Goal: Task Accomplishment & Management: Complete application form

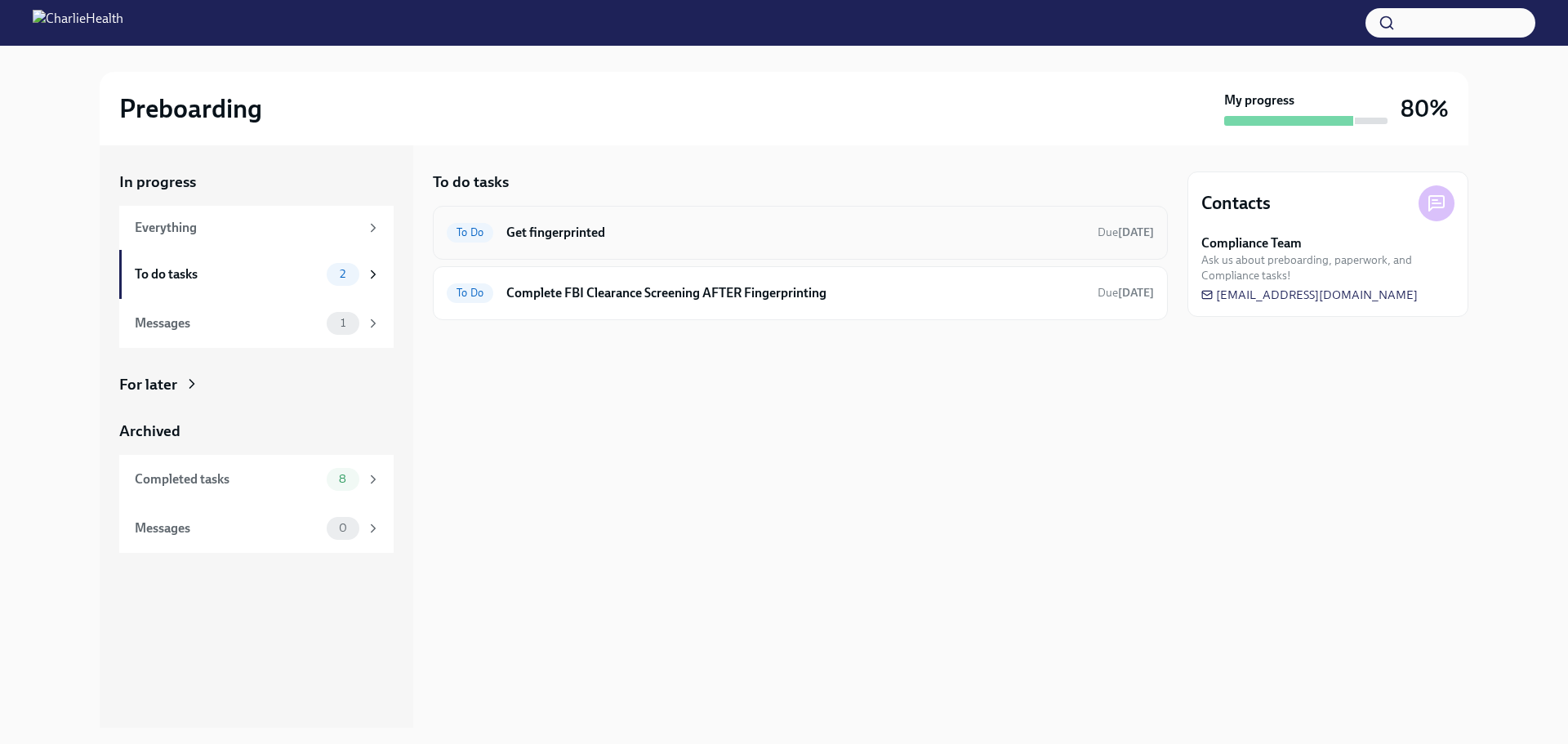
click at [569, 237] on h6 "Get fingerprinted" at bounding box center [795, 233] width 578 height 18
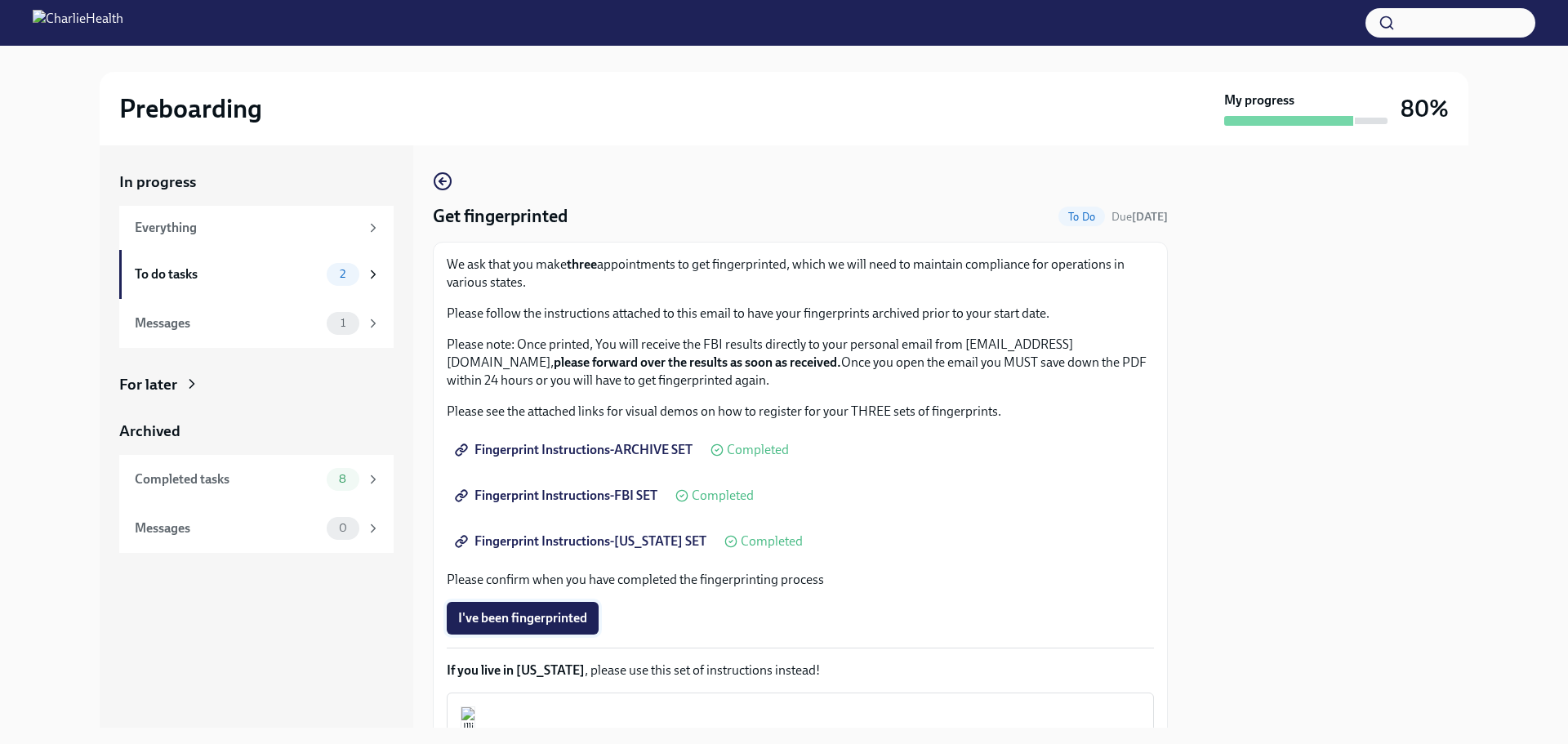
click at [519, 613] on span "I've been fingerprinted" at bounding box center [523, 618] width 129 height 16
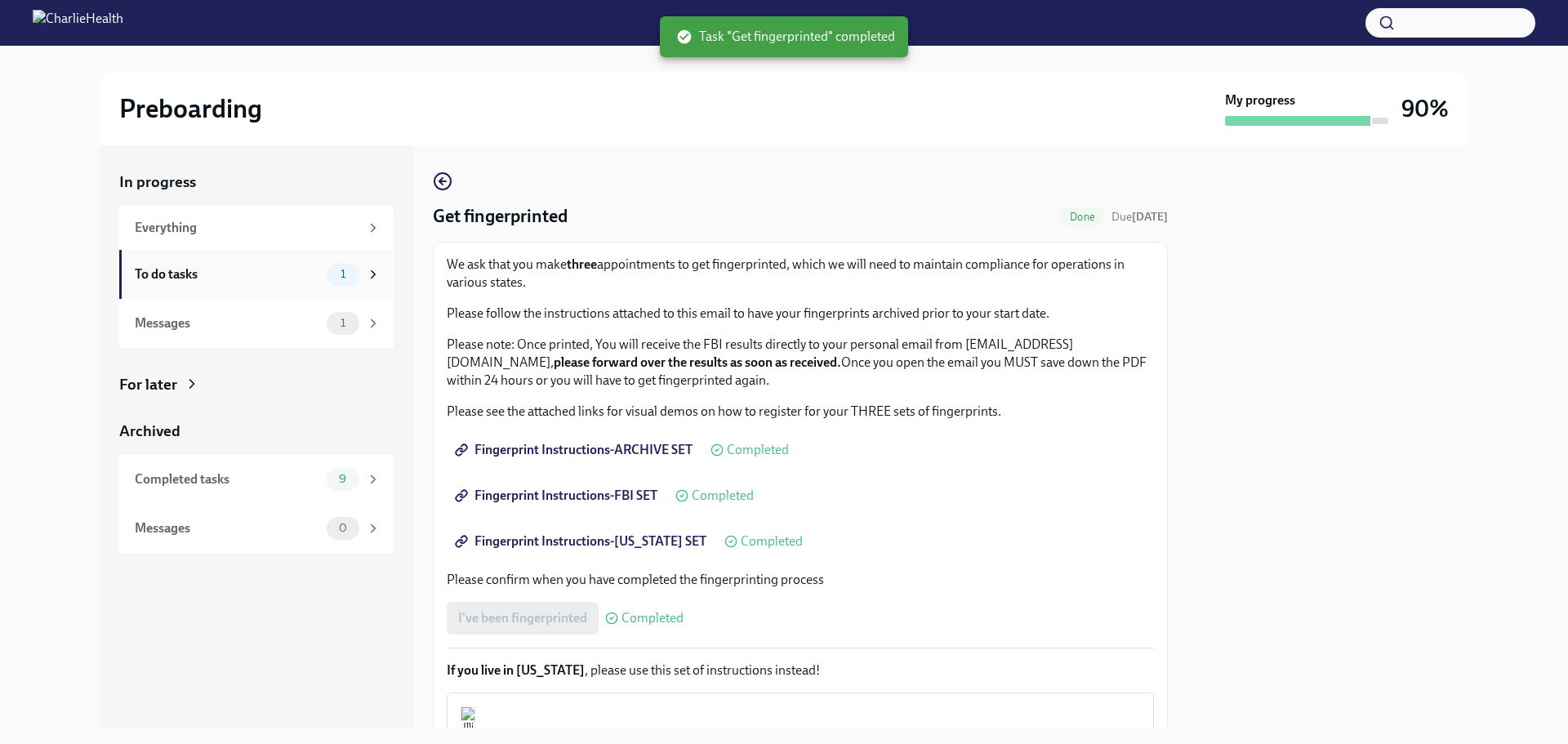
click at [298, 269] on div "To do tasks" at bounding box center [227, 275] width 185 height 18
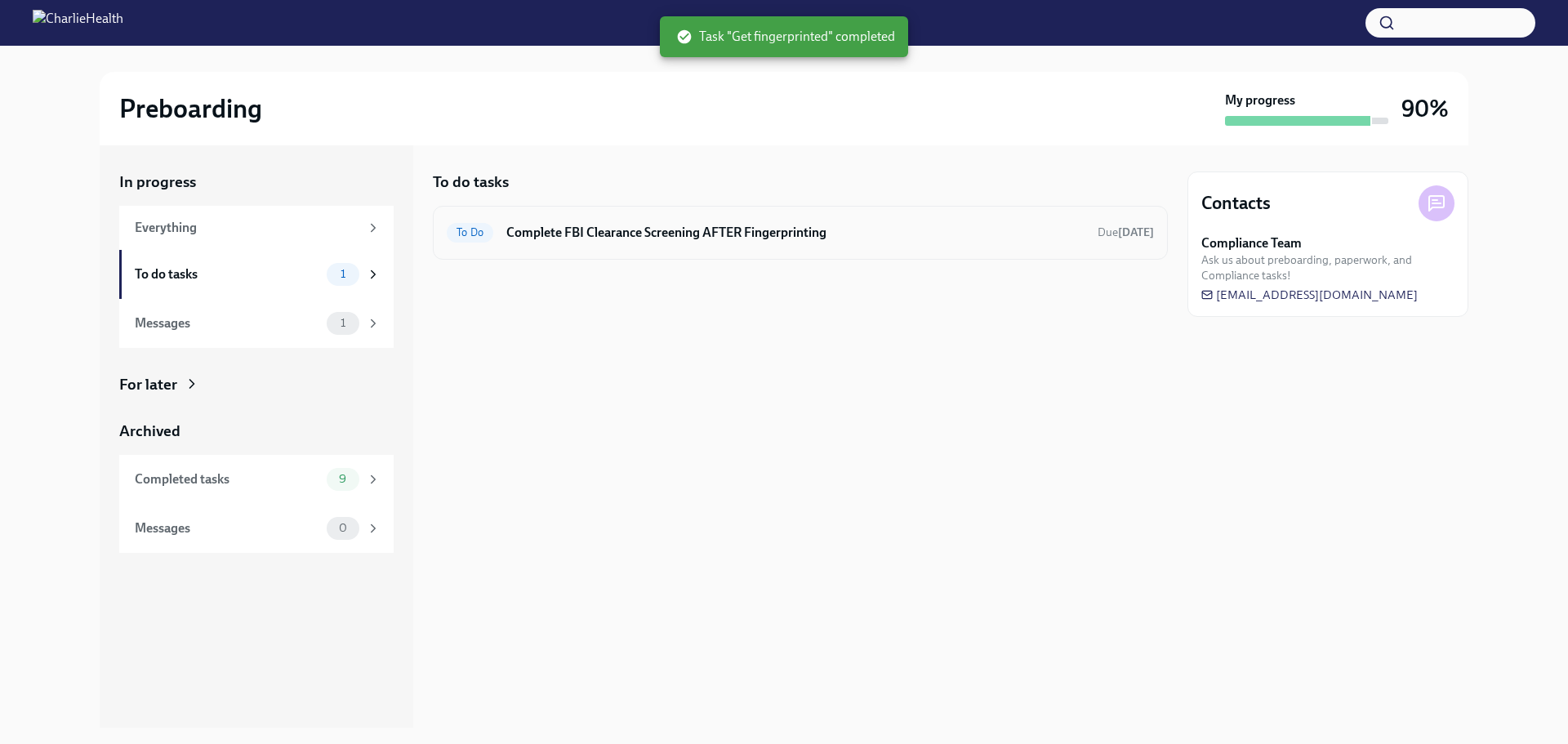
click at [713, 233] on h6 "Complete FBI Clearance Screening AFTER Fingerprinting" at bounding box center [795, 233] width 578 height 18
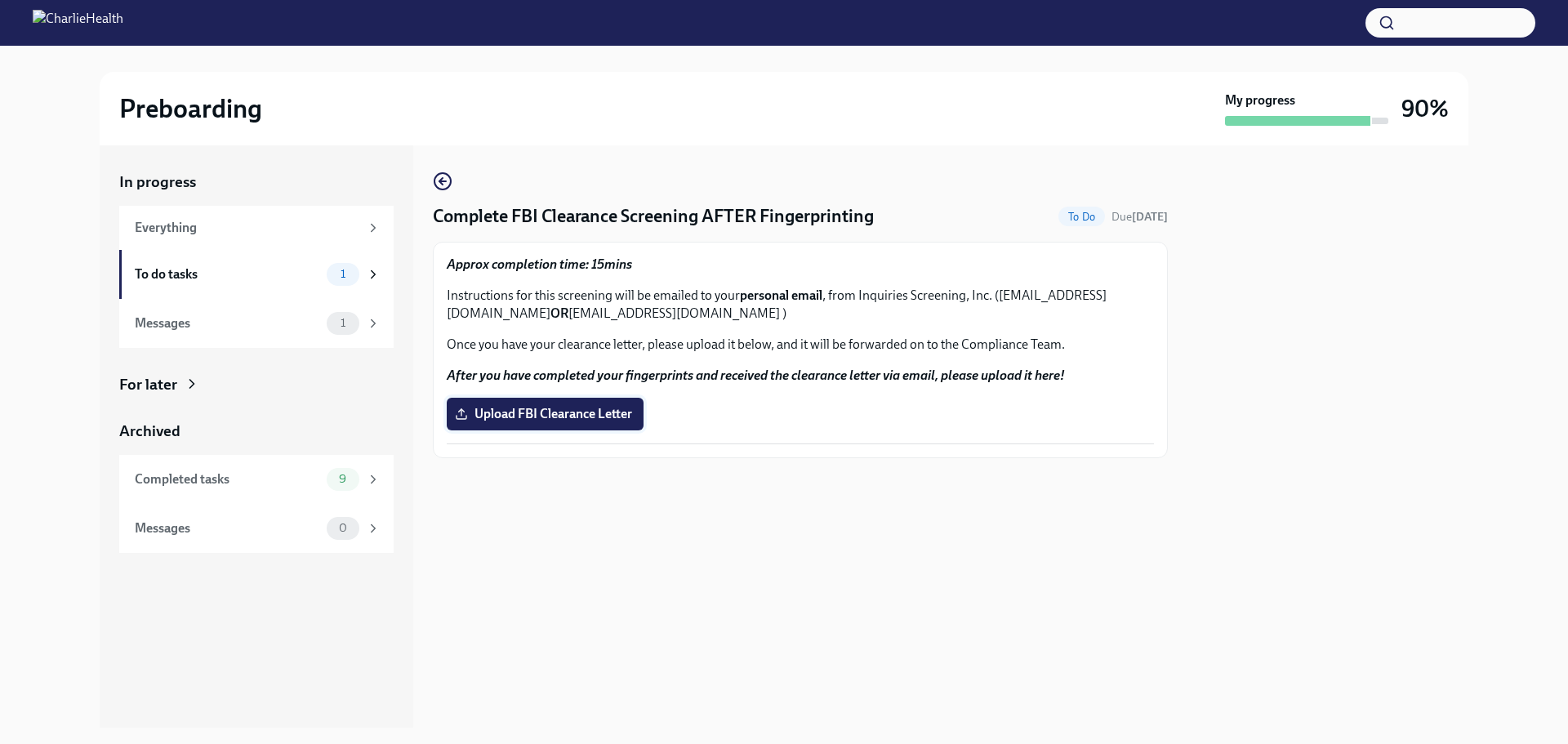
click at [612, 413] on span "Upload FBI Clearance Letter" at bounding box center [545, 415] width 174 height 16
click at [0, 0] on input "Upload FBI Clearance Letter" at bounding box center [0, 0] width 0 height 0
click at [255, 271] on div "To do tasks" at bounding box center [227, 275] width 185 height 18
